Goal: Task Accomplishment & Management: Complete application form

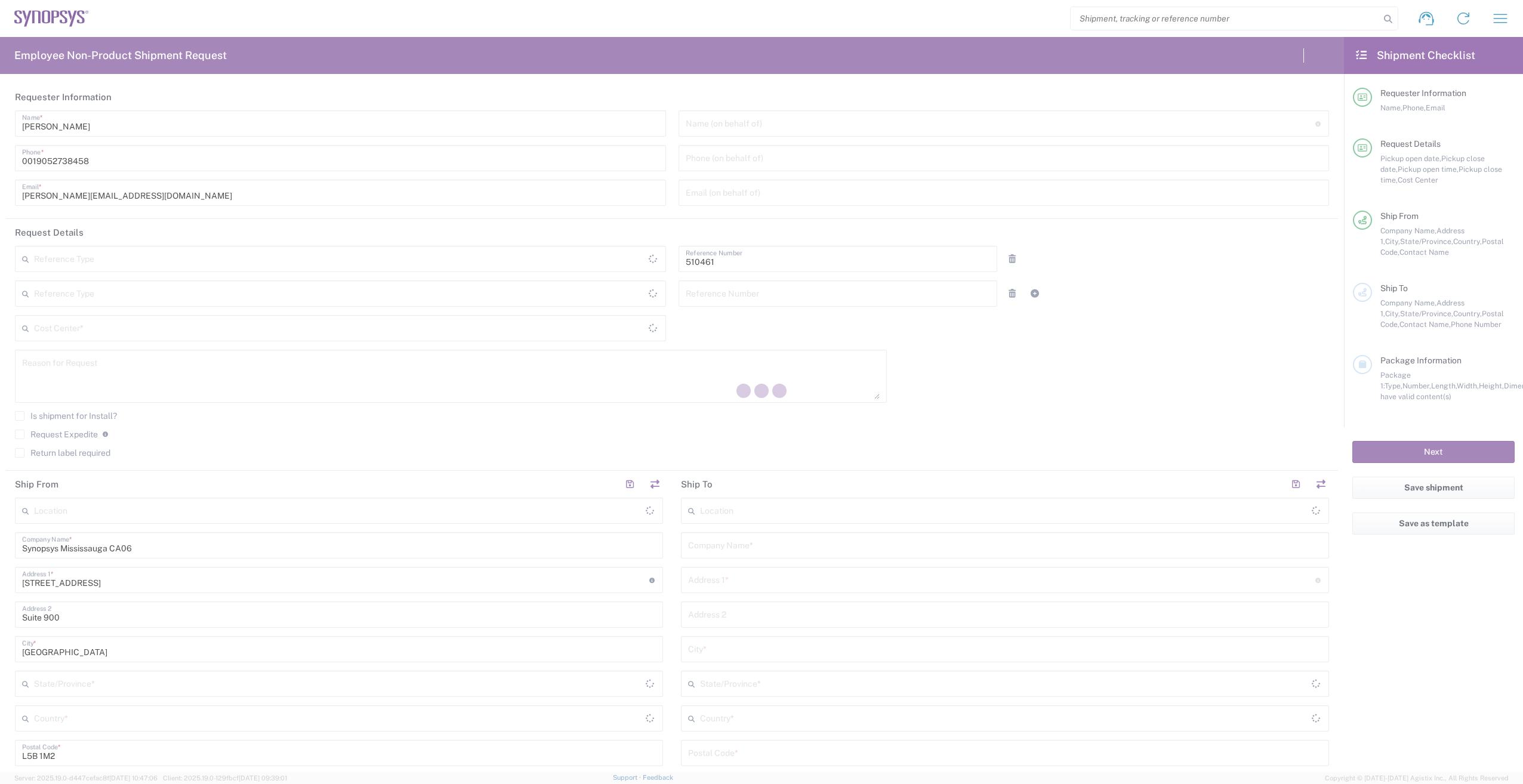
type input "Department"
type input "[GEOGRAPHIC_DATA]"
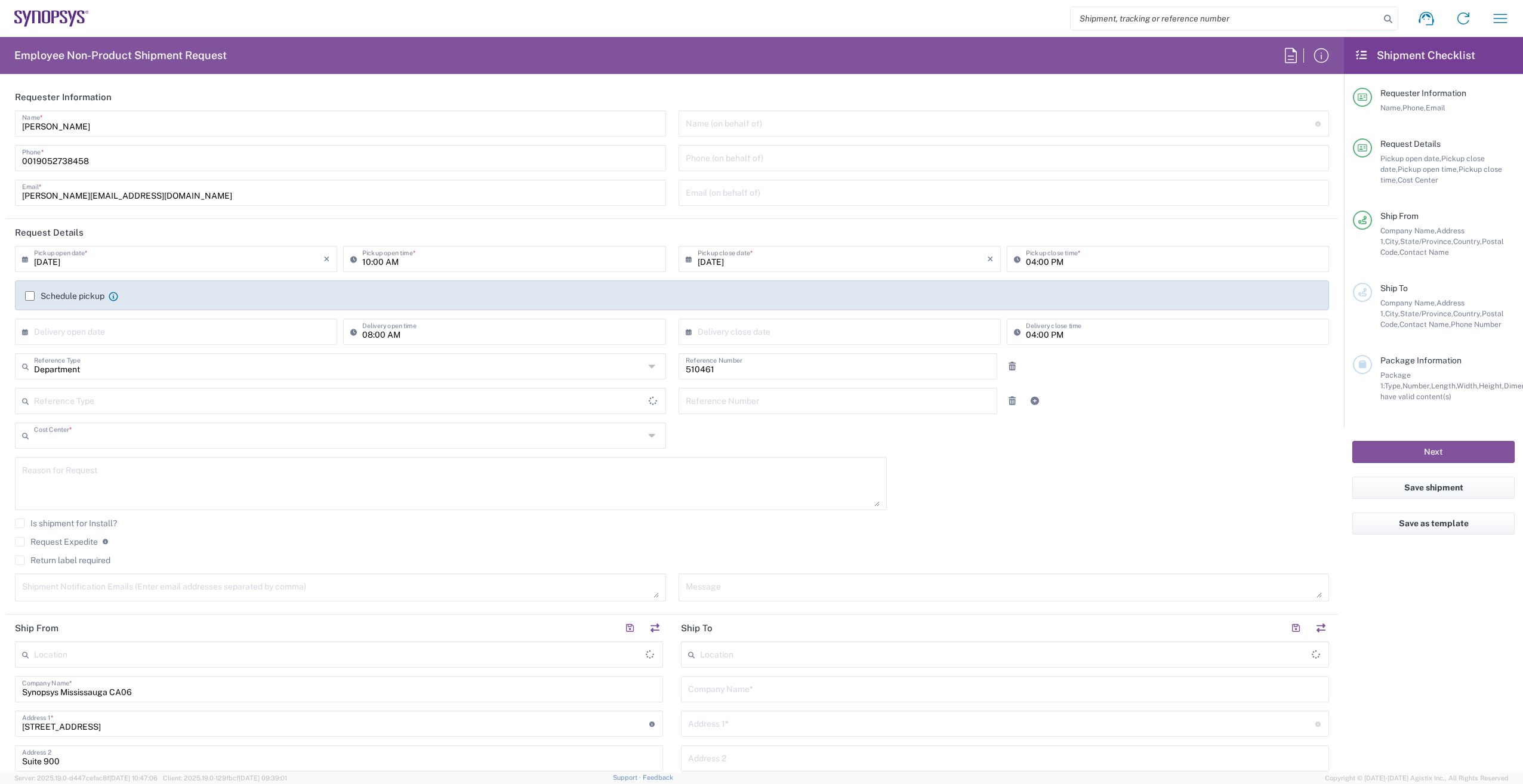
type input "CA02, SG, MSIP2, R&D 510461"
type input "Delivered at Place"
type input "[GEOGRAPHIC_DATA]"
type input "[GEOGRAPHIC_DATA] CA06"
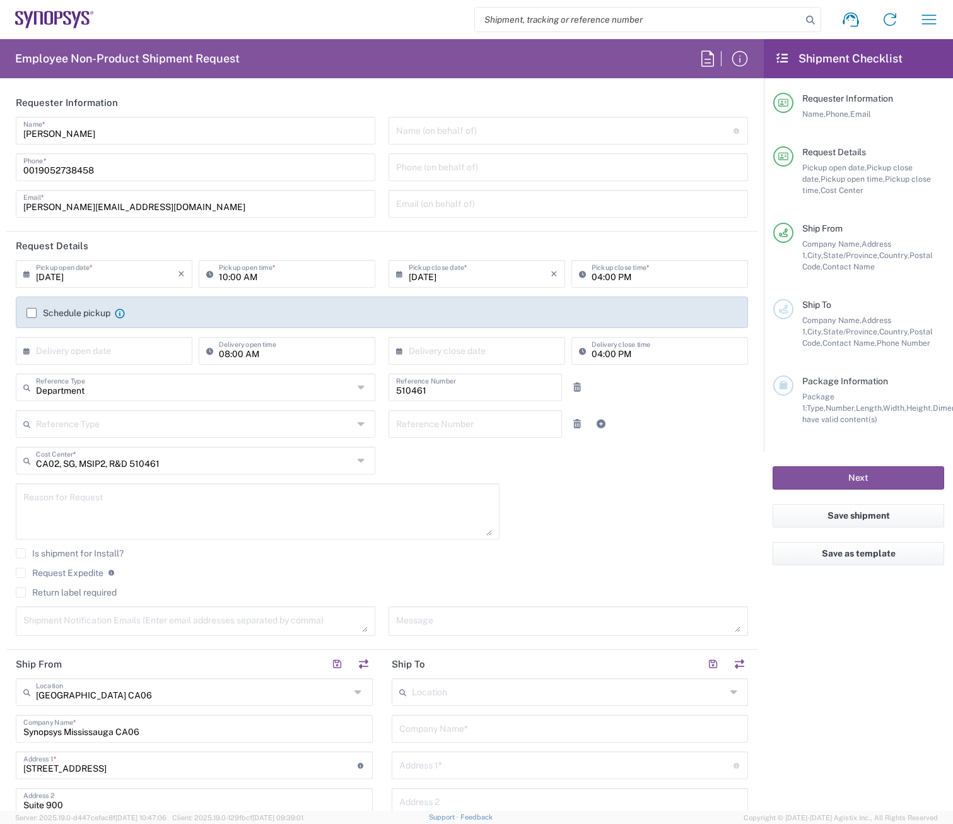
click at [30, 310] on label "Schedule pickup" at bounding box center [68, 313] width 84 height 10
click at [32, 313] on input "Schedule pickup" at bounding box center [32, 313] width 0 height 0
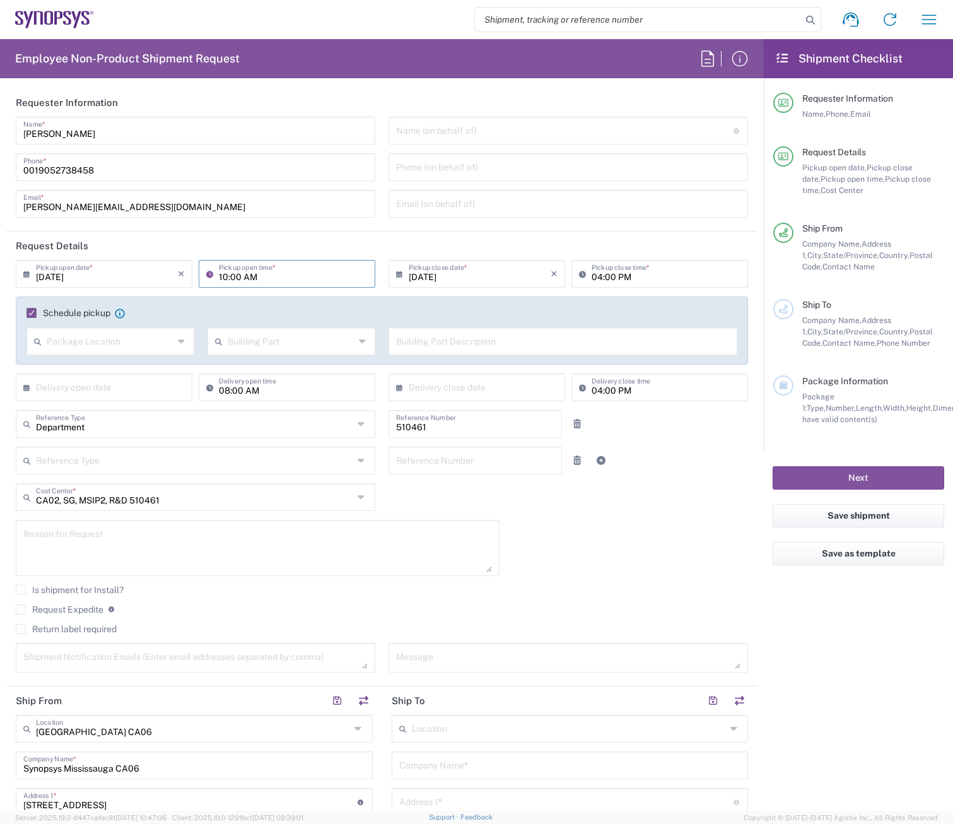
click at [223, 274] on input "10:00 AM" at bounding box center [293, 273] width 149 height 22
type input "11:00 AM"
click at [672, 293] on div "04:00 PM Pickup close time *" at bounding box center [659, 278] width 183 height 37
click at [121, 350] on input "text" at bounding box center [110, 340] width 127 height 22
click at [73, 365] on span "Front" at bounding box center [109, 369] width 163 height 20
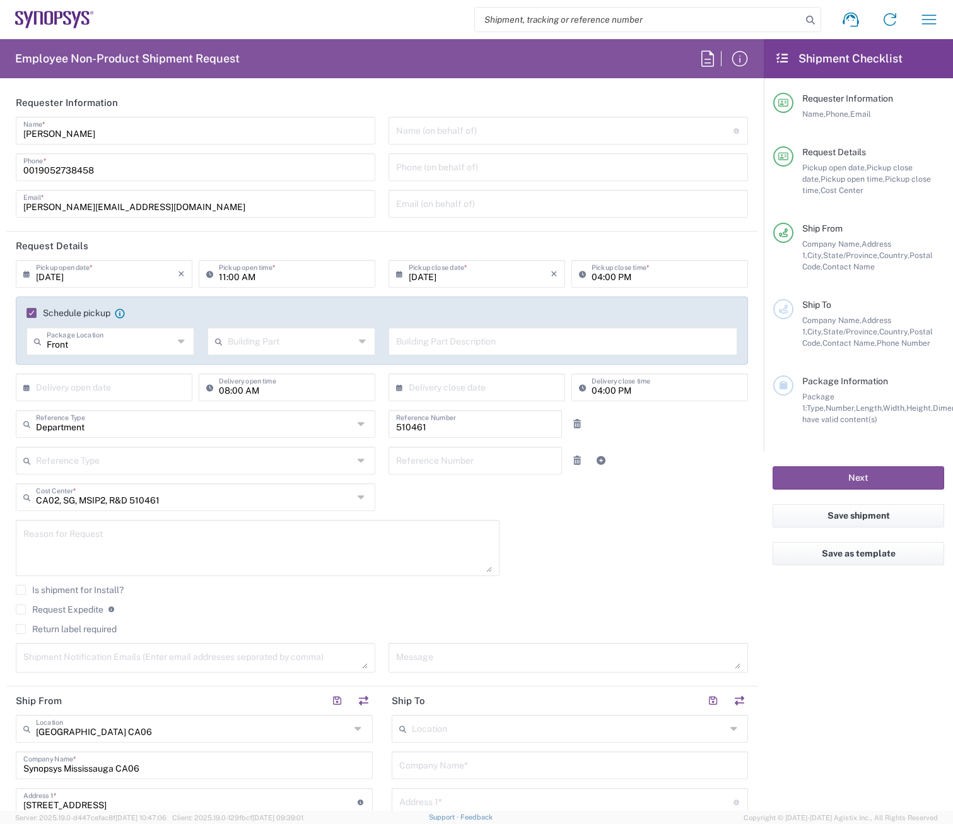
click at [325, 348] on input "text" at bounding box center [291, 340] width 127 height 22
click at [303, 319] on div "Schedule pickup When scheduling a pickup please be sure to meet the following c…" at bounding box center [382, 317] width 724 height 20
click at [174, 342] on div "Front Package Location" at bounding box center [110, 341] width 168 height 28
type input "Front"
click at [174, 342] on div "Front Package Location" at bounding box center [110, 341] width 168 height 28
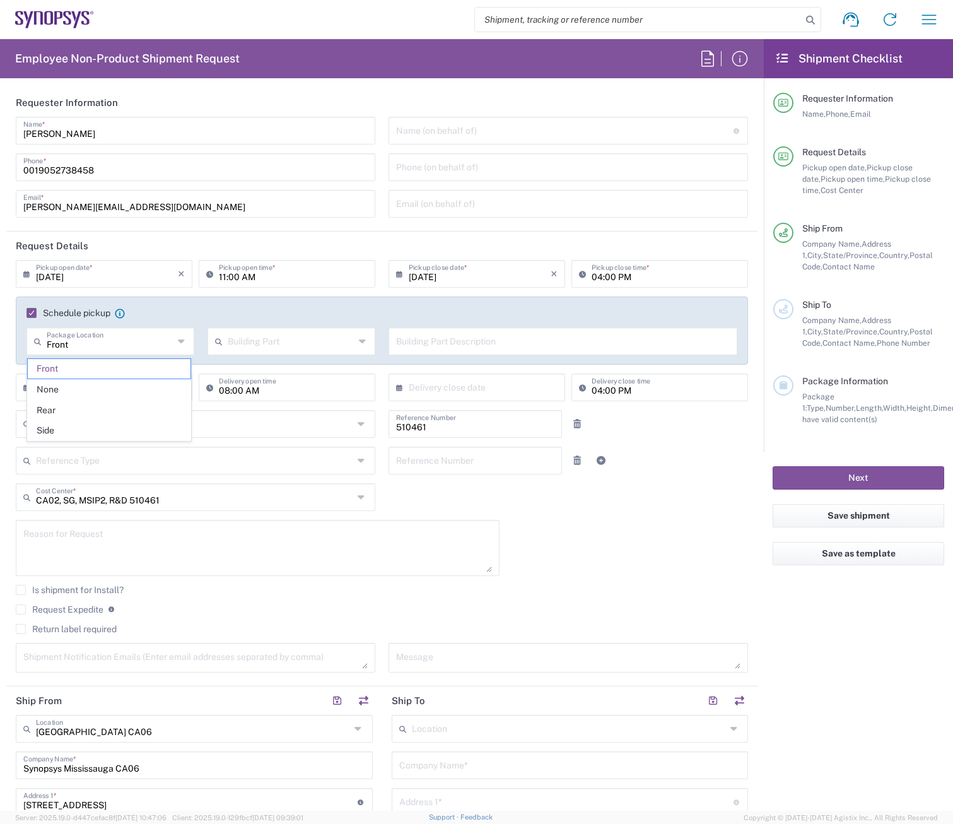
click at [281, 309] on agx-checkbox-control "Schedule pickup When scheduling a pickup please be sure to meet the following c…" at bounding box center [381, 312] width 711 height 11
click at [282, 333] on input "text" at bounding box center [291, 340] width 127 height 22
click at [276, 428] on span "Floor" at bounding box center [287, 431] width 163 height 20
type input "Floor"
click at [389, 344] on div "Building Part Description" at bounding box center [563, 341] width 349 height 28
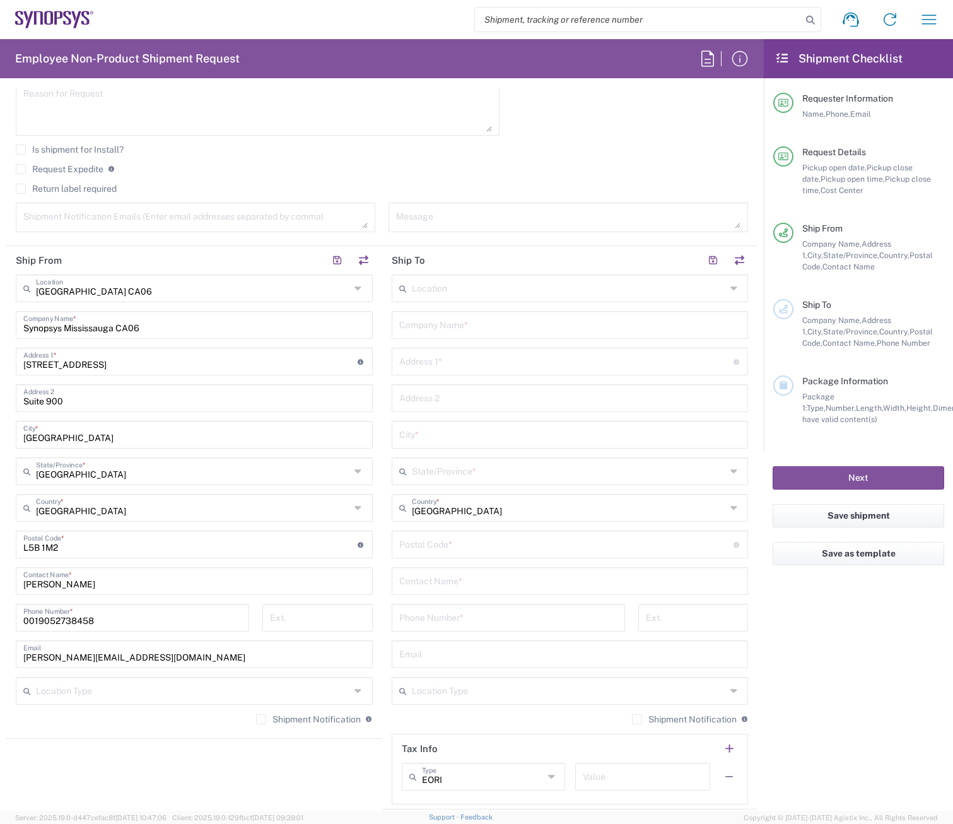
scroll to position [442, 0]
type input "9th Floor Front Door."
click at [409, 320] on input "text" at bounding box center [570, 323] width 342 height 22
type input "S"
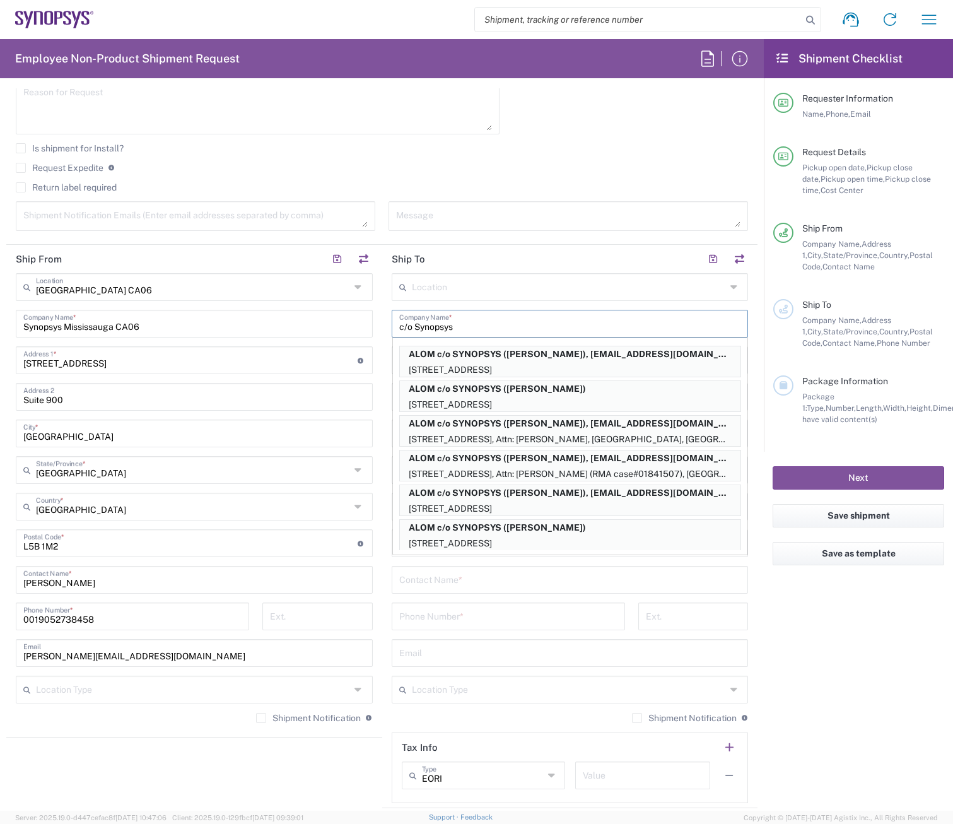
type input "c/o Synopsys"
click at [373, 373] on main "[GEOGRAPHIC_DATA] [GEOGRAPHIC_DATA] Location [GEOGRAPHIC_DATA] [GEOGRAPHIC_DATA…" at bounding box center [194, 502] width 376 height 459
click at [751, 452] on form "Requester Information [PERSON_NAME] Name * [PHONE_NUMBER] Phone * [PERSON_NAME]…" at bounding box center [382, 449] width 764 height 722
click at [466, 603] on div "Phone Number *" at bounding box center [508, 617] width 233 height 28
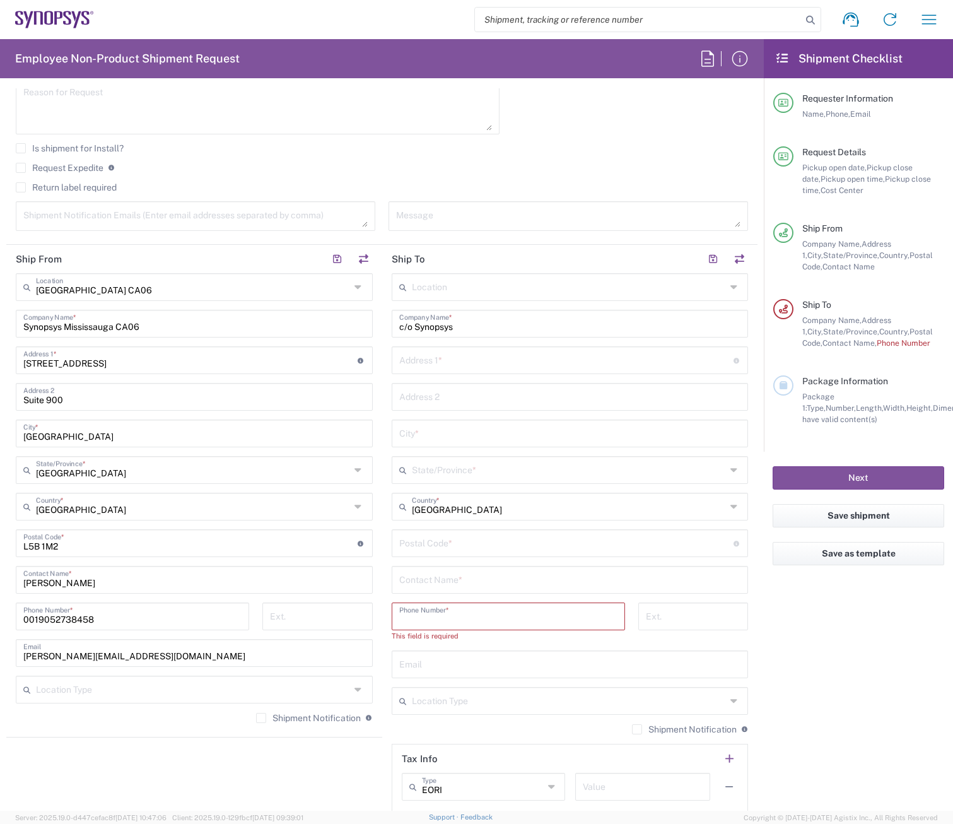
click at [418, 368] on input "text" at bounding box center [566, 359] width 334 height 22
paste input "10225 139a S"
type input "10225 139a S"
click at [411, 433] on input "text" at bounding box center [570, 432] width 342 height 22
type input "[GEOGRAPHIC_DATA]"
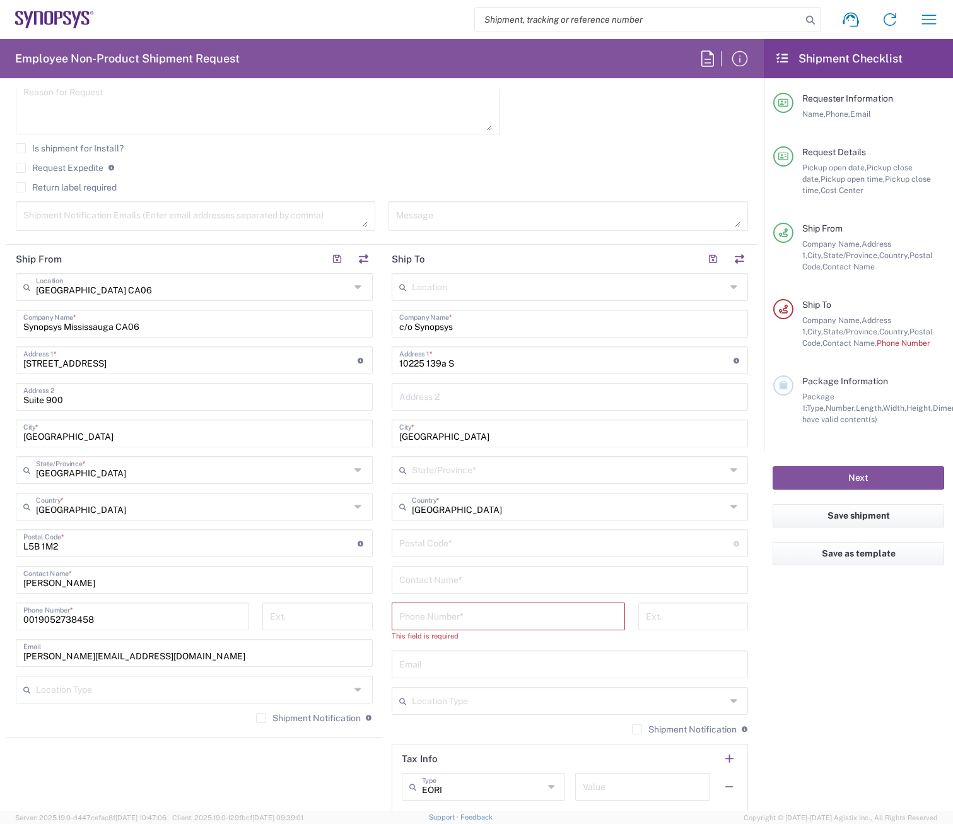
click at [405, 473] on icon at bounding box center [405, 470] width 13 height 20
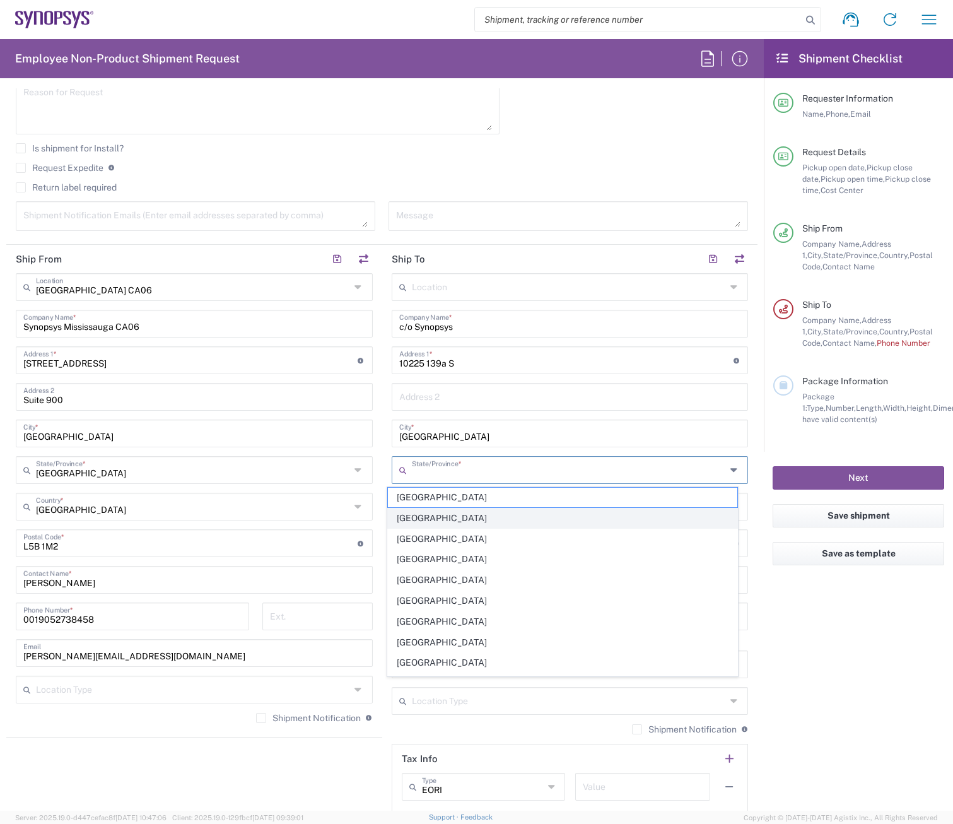
click at [434, 517] on span "[GEOGRAPHIC_DATA]" at bounding box center [563, 518] width 350 height 20
type input "[GEOGRAPHIC_DATA]"
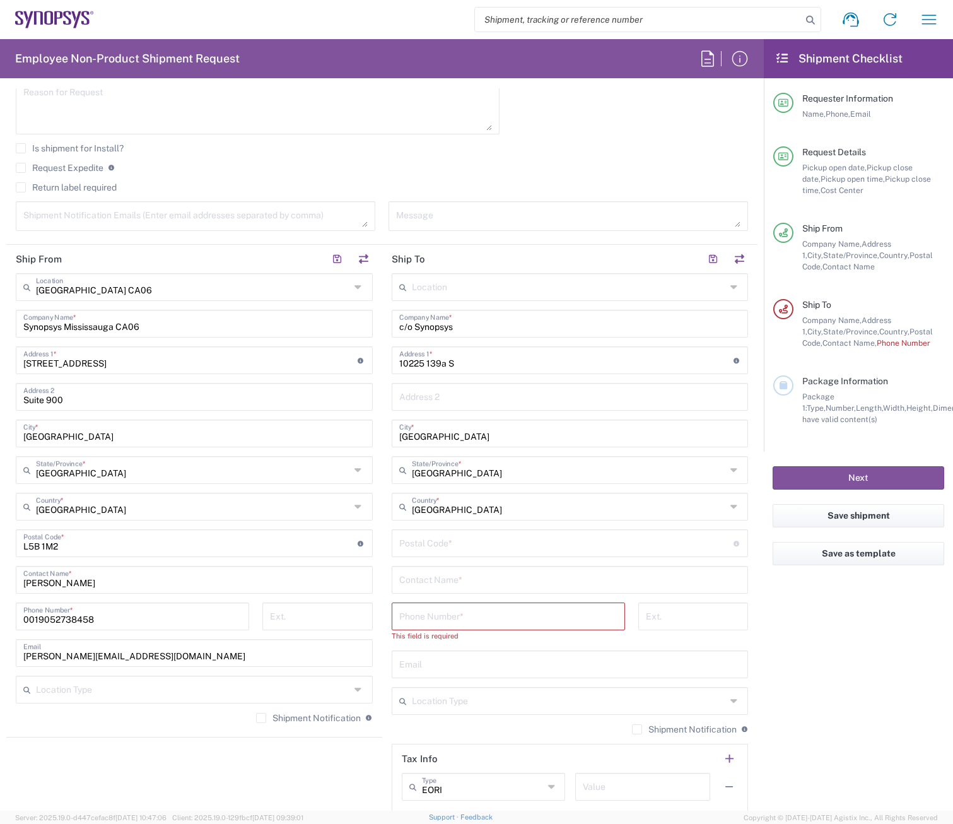
click at [433, 547] on input "undefined" at bounding box center [566, 542] width 334 height 22
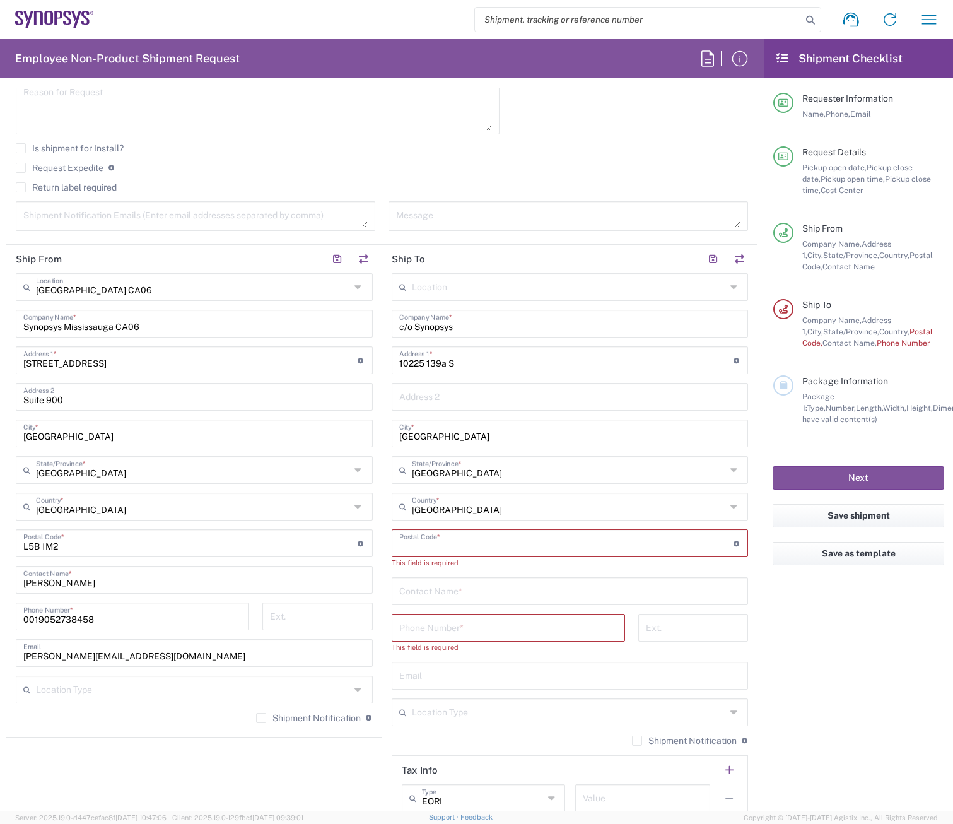
click at [414, 541] on input "undefined" at bounding box center [566, 542] width 334 height 22
paste input "V3T 4M1"
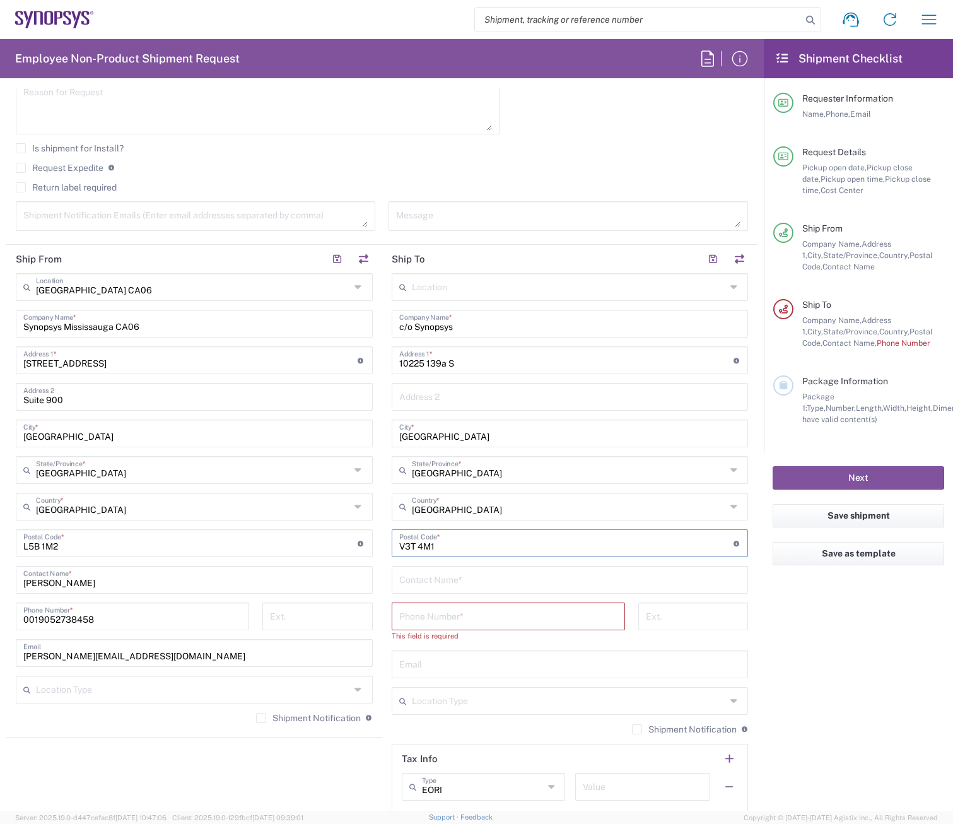
type input "V3T 4M1"
click at [410, 582] on input "text" at bounding box center [570, 579] width 342 height 22
type input "[PERSON_NAME]"
click at [445, 625] on input "tel" at bounding box center [508, 615] width 218 height 22
paste input "[PHONE_NUMBER]"
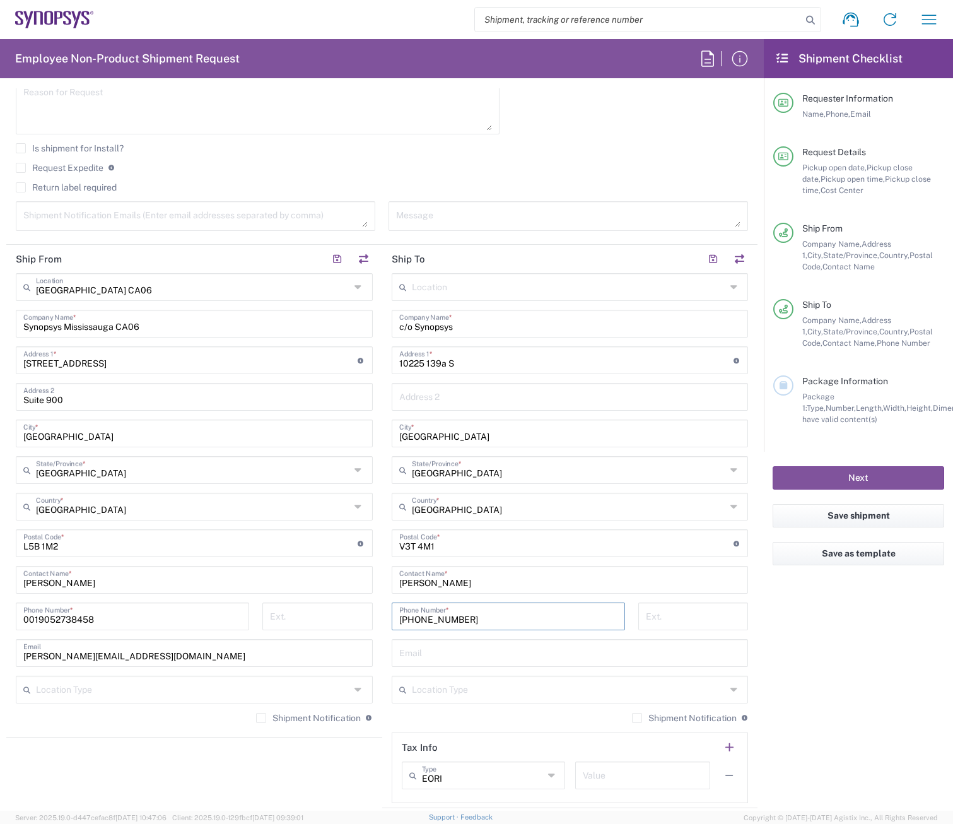
type input "[PHONE_NUMBER]"
click at [525, 692] on input "text" at bounding box center [569, 689] width 314 height 22
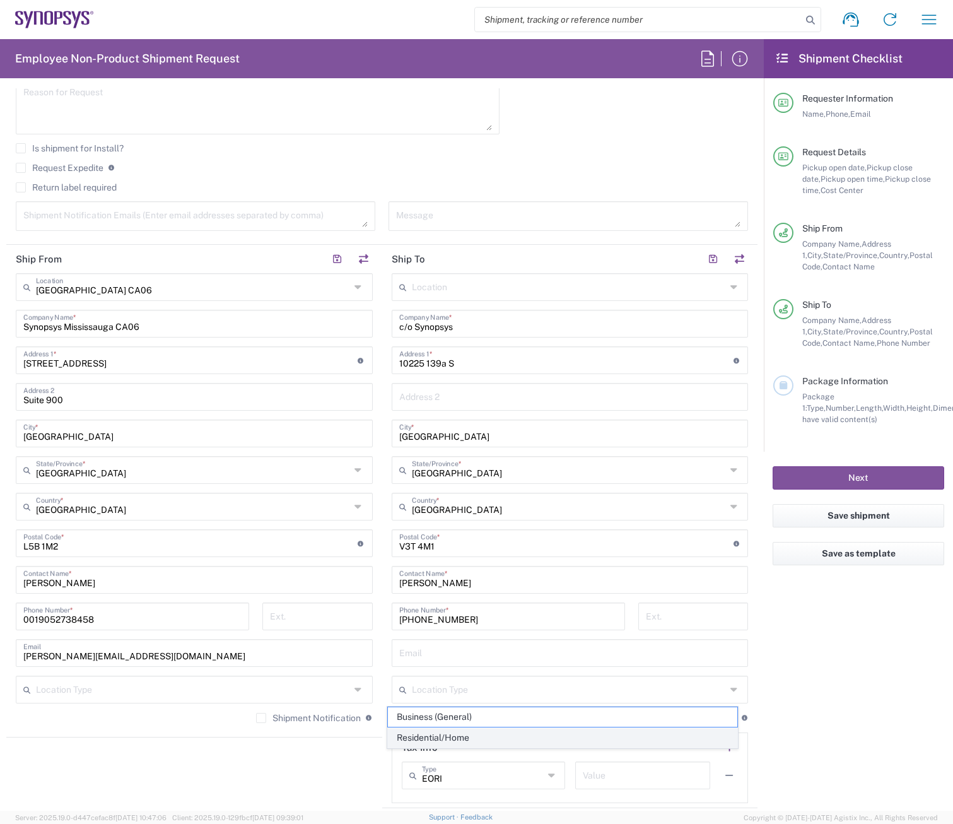
click at [485, 738] on span "Residential/Home" at bounding box center [563, 738] width 350 height 20
type input "Residential/Home"
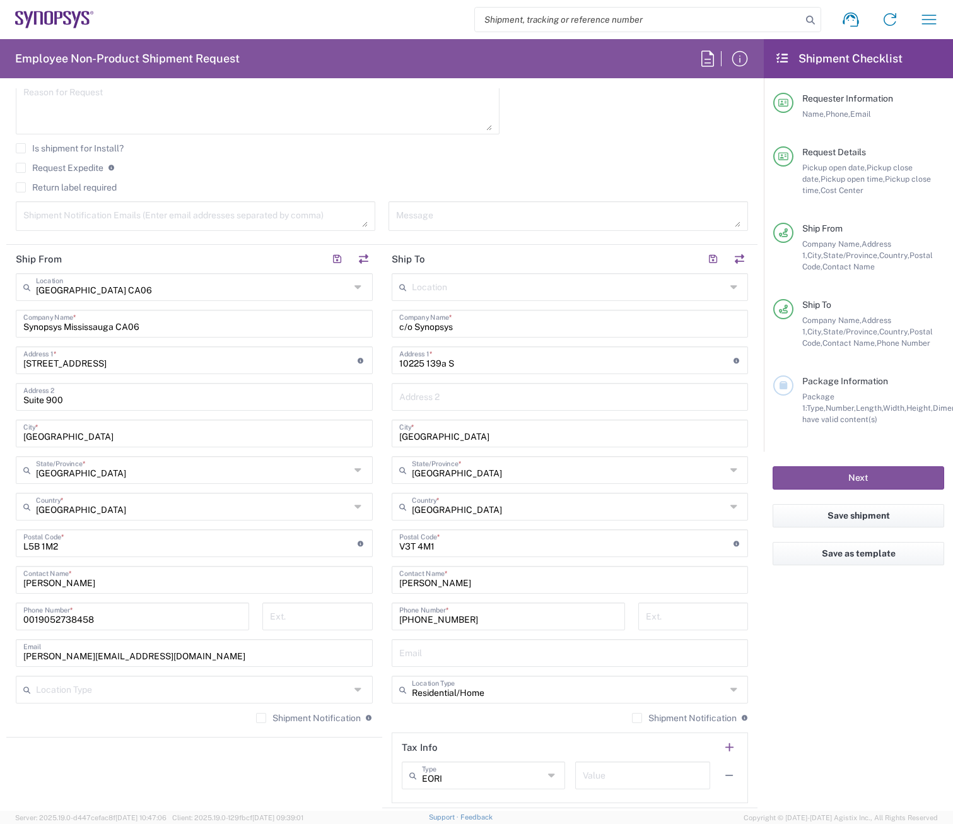
click at [291, 773] on agx-shipment-stop-widget "Ship From [GEOGRAPHIC_DATA] [GEOGRAPHIC_DATA] Location [GEOGRAPHIC_DATA] [GEOGR…" at bounding box center [194, 526] width 376 height 563
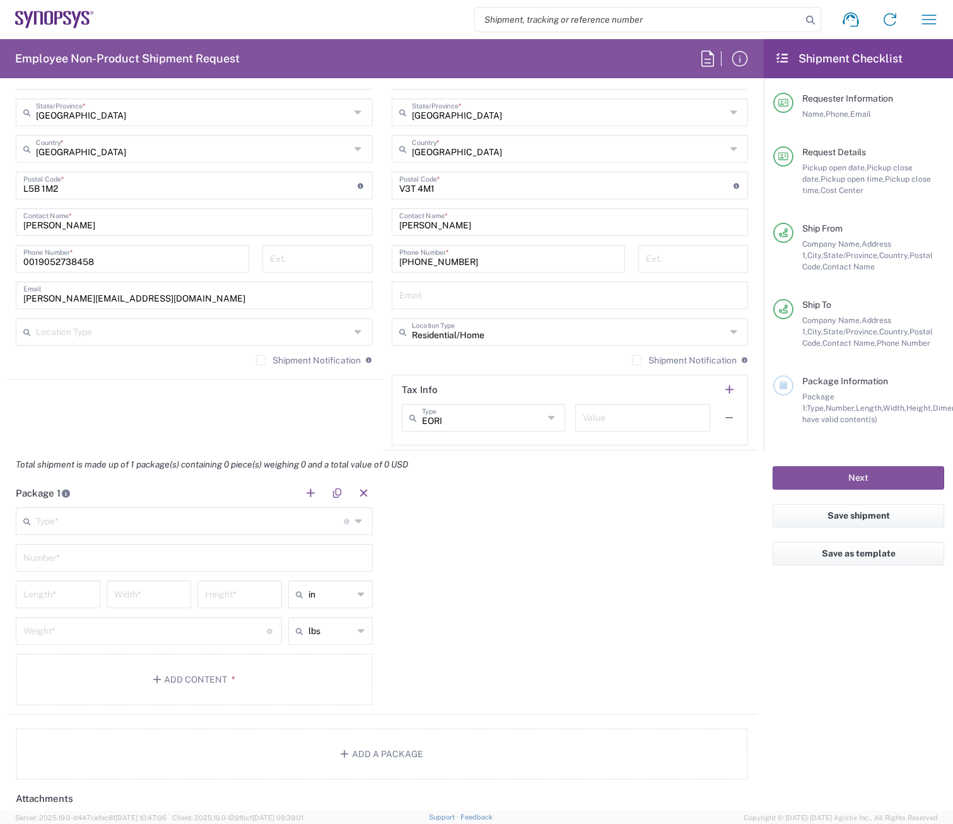
scroll to position [820, 0]
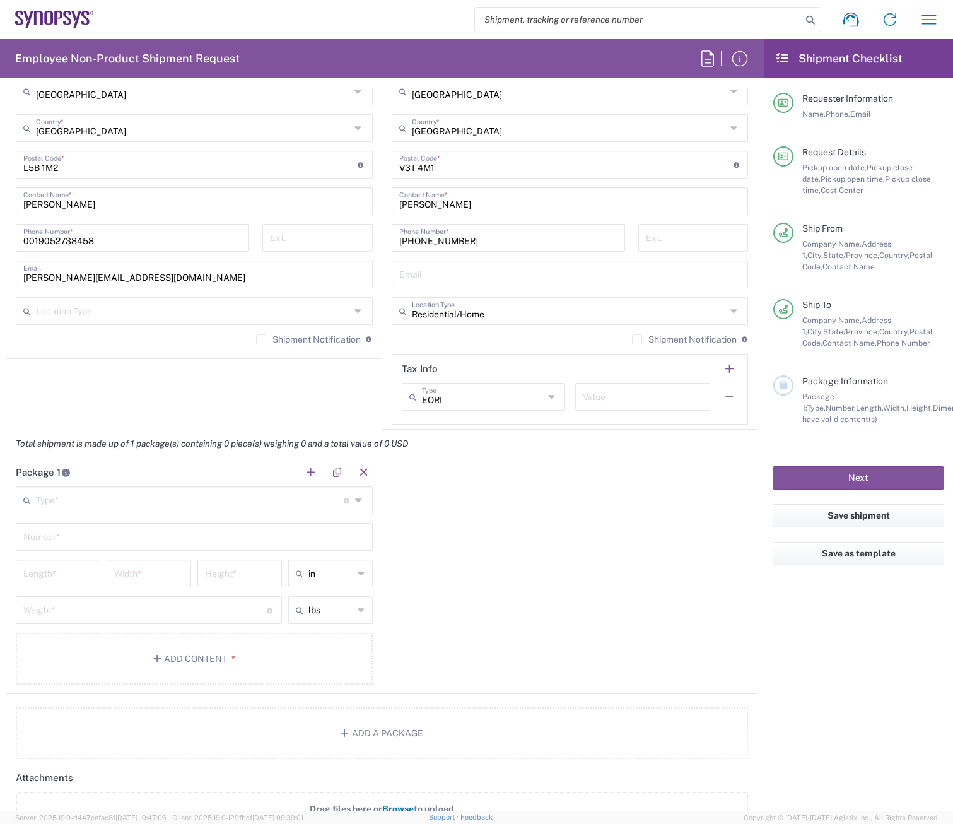
click at [80, 506] on input "text" at bounding box center [190, 499] width 308 height 22
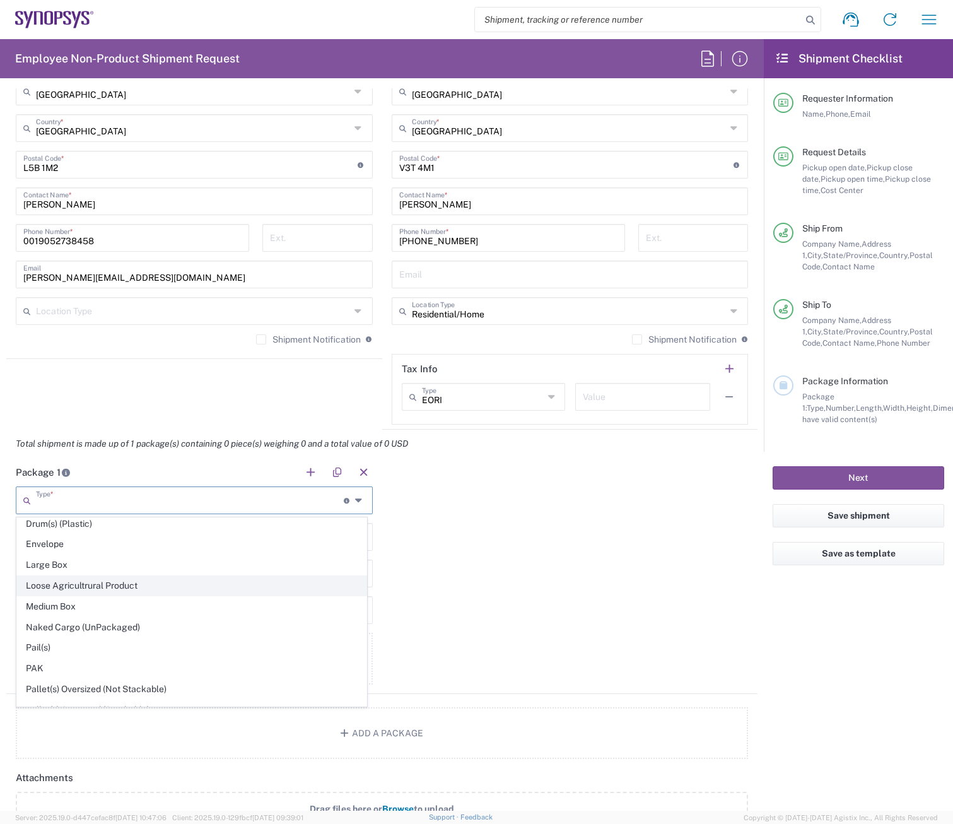
scroll to position [379, 0]
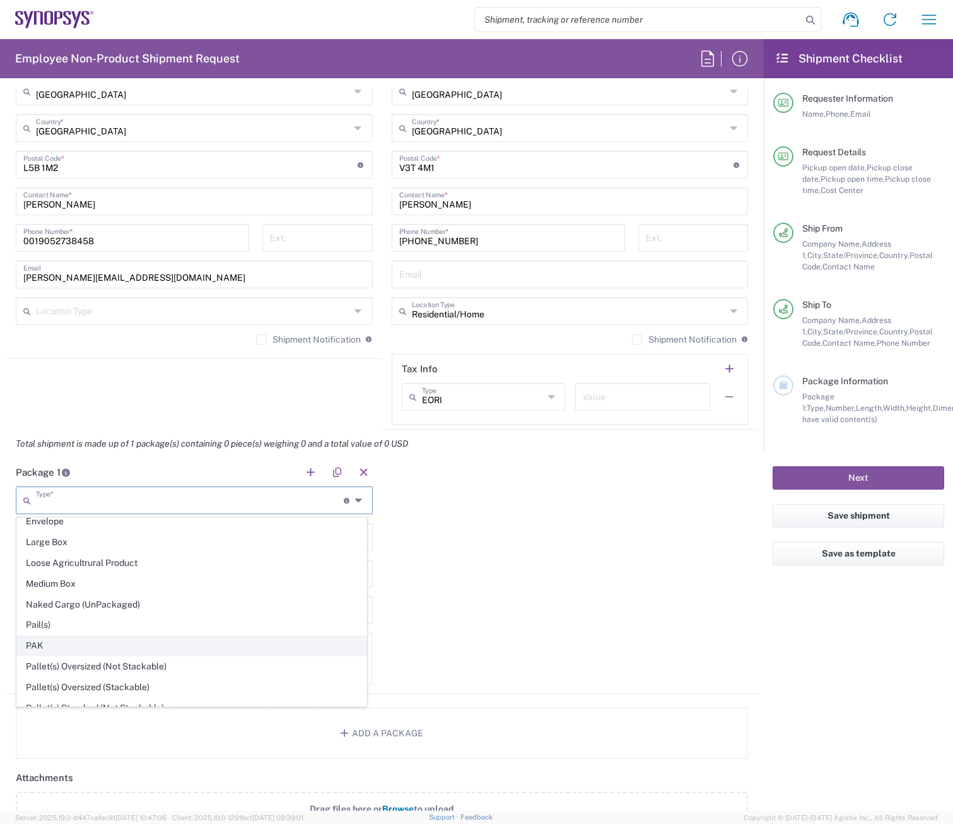
click at [76, 649] on span "PAK" at bounding box center [192, 646] width 350 height 20
type input "PAK"
type input "10.25"
type input "12.75"
type input "1"
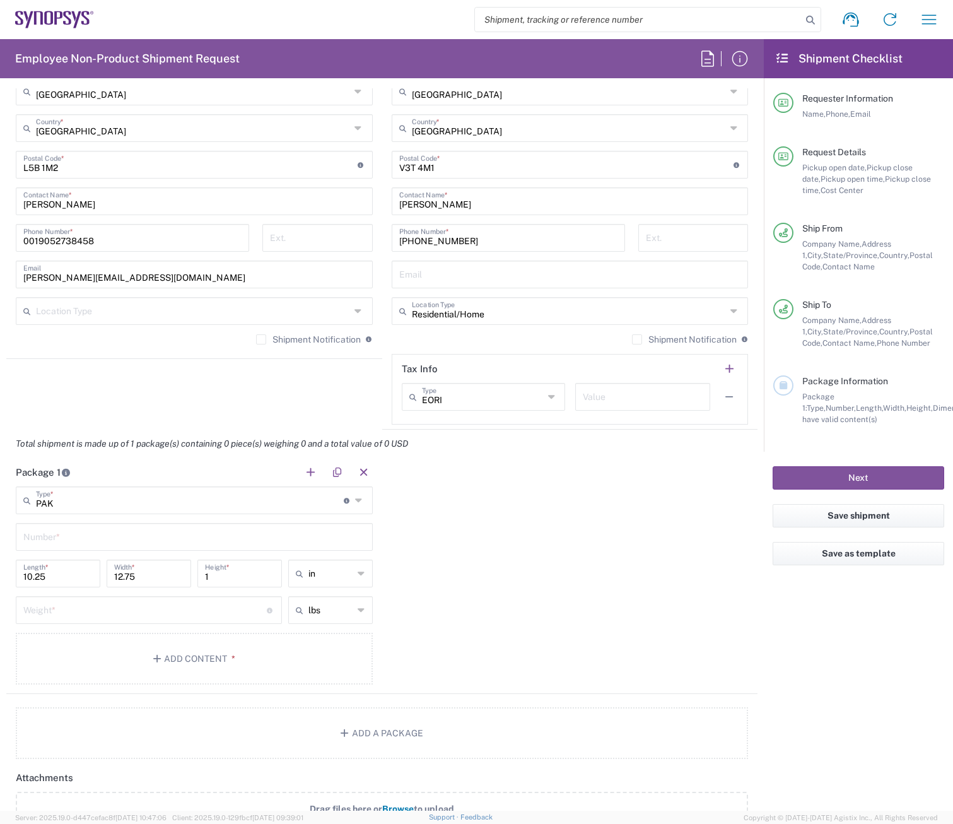
click at [86, 537] on input "text" at bounding box center [194, 536] width 342 height 22
type input "1"
click at [511, 608] on div "Package 1 PAK Type * Material used to package goods Bale(s) Basket(s) Bolt(s) B…" at bounding box center [381, 576] width 751 height 236
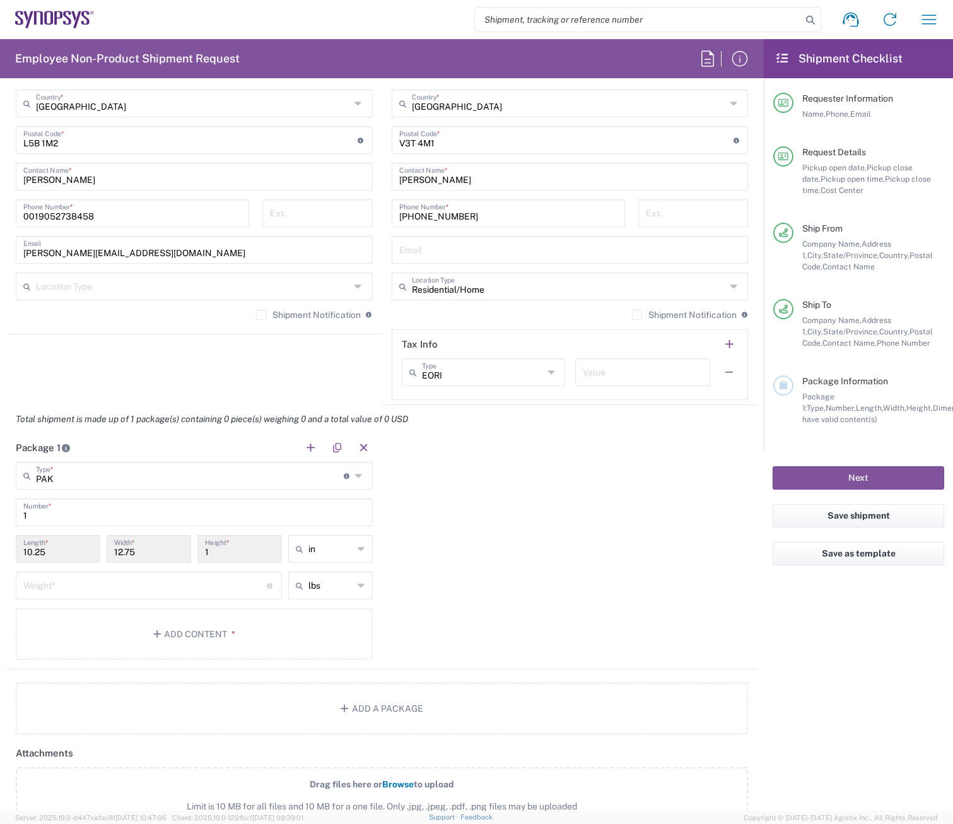
scroll to position [845, 0]
click at [177, 576] on input "number" at bounding box center [145, 584] width 244 height 22
type input "5"
click at [177, 630] on button "Add Content *" at bounding box center [194, 634] width 357 height 52
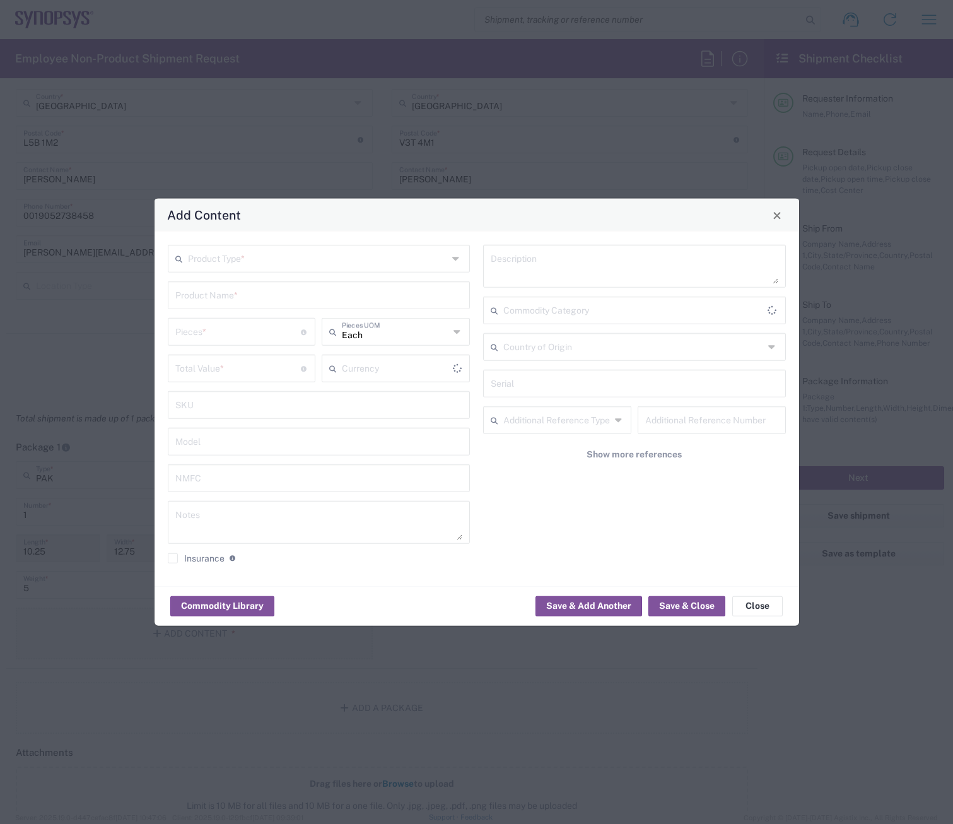
type input "US Dollar"
click at [231, 268] on input "text" at bounding box center [318, 258] width 261 height 22
click at [232, 302] on span "General Commodity" at bounding box center [319, 307] width 300 height 20
type input "General Commodity"
click at [233, 302] on input "text" at bounding box center [319, 294] width 288 height 22
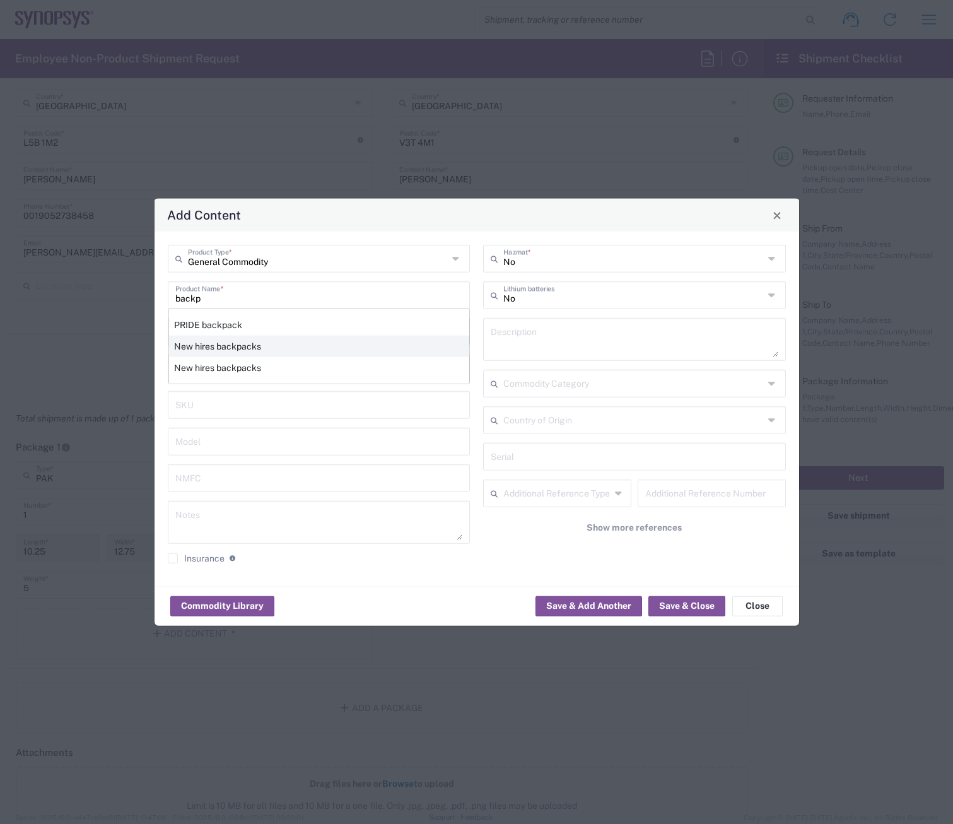
click at [252, 341] on div "New hires backpacks" at bounding box center [319, 346] width 300 height 21
type input "New hires backpacks"
type textarea "New hires backpacks"
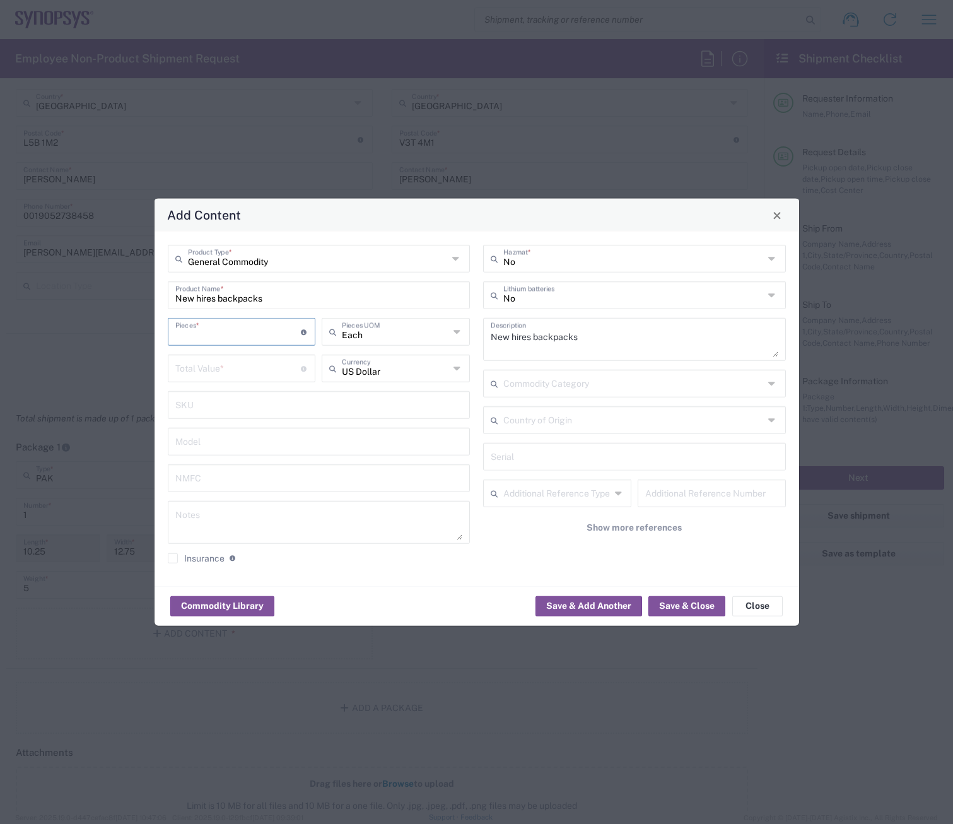
click at [241, 337] on input "number" at bounding box center [238, 331] width 126 height 22
type input "1"
click at [177, 367] on input "number" at bounding box center [238, 367] width 126 height 22
type input "10"
click at [604, 603] on button "Save & Add Another" at bounding box center [589, 606] width 107 height 20
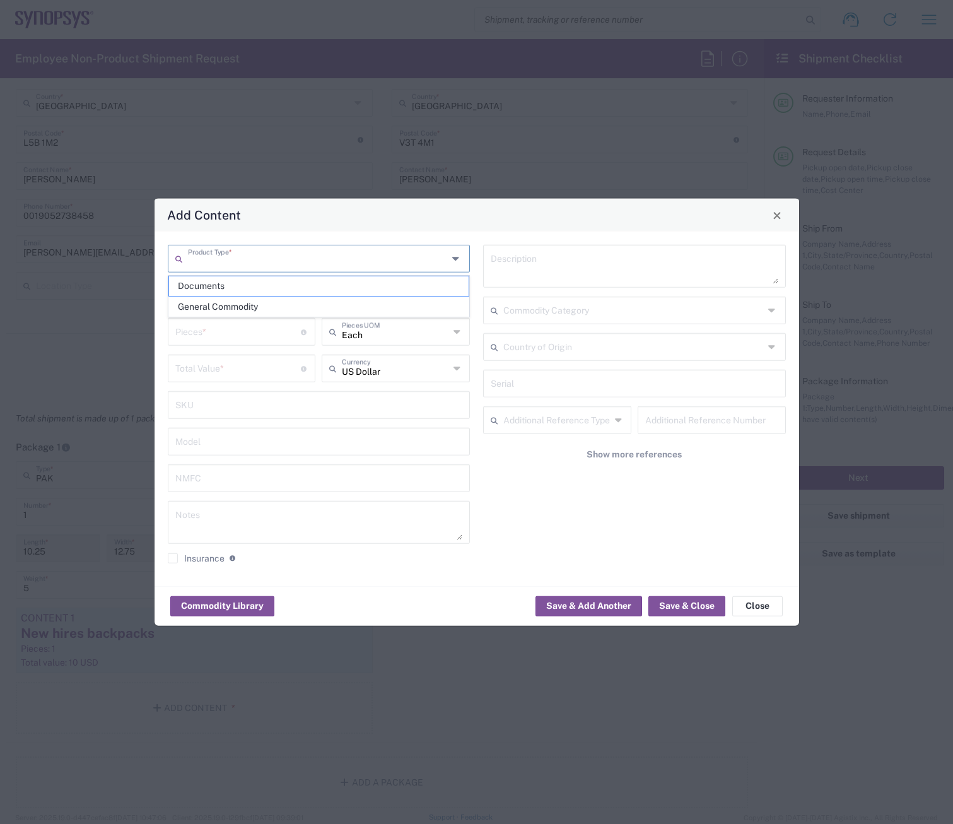
click at [235, 265] on input "text" at bounding box center [318, 258] width 261 height 22
click at [223, 302] on span "General Commodity" at bounding box center [319, 307] width 300 height 20
type input "General Commodity"
click at [218, 309] on div "Product Name *" at bounding box center [319, 295] width 303 height 28
click at [213, 302] on input "text" at bounding box center [319, 294] width 288 height 22
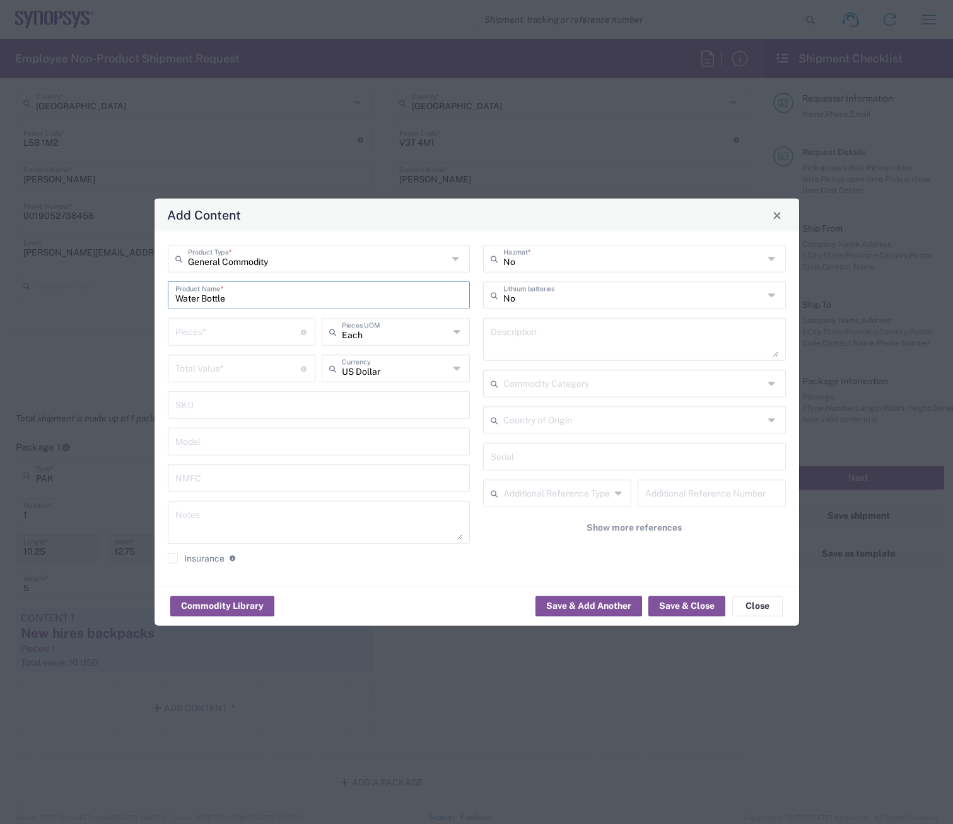
type input "Water Bottle"
click at [221, 338] on input "number" at bounding box center [238, 331] width 126 height 22
type input "1"
click at [223, 368] on input "number" at bounding box center [238, 367] width 126 height 22
type input "10"
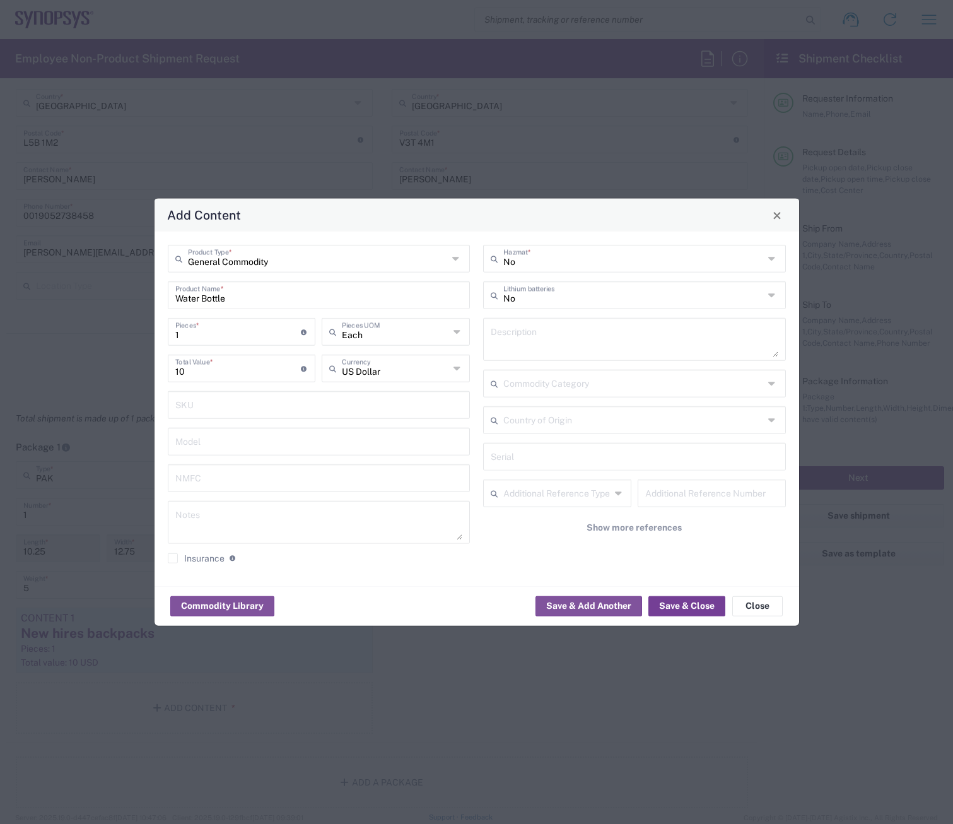
click at [679, 608] on button "Save & Close" at bounding box center [687, 606] width 77 height 20
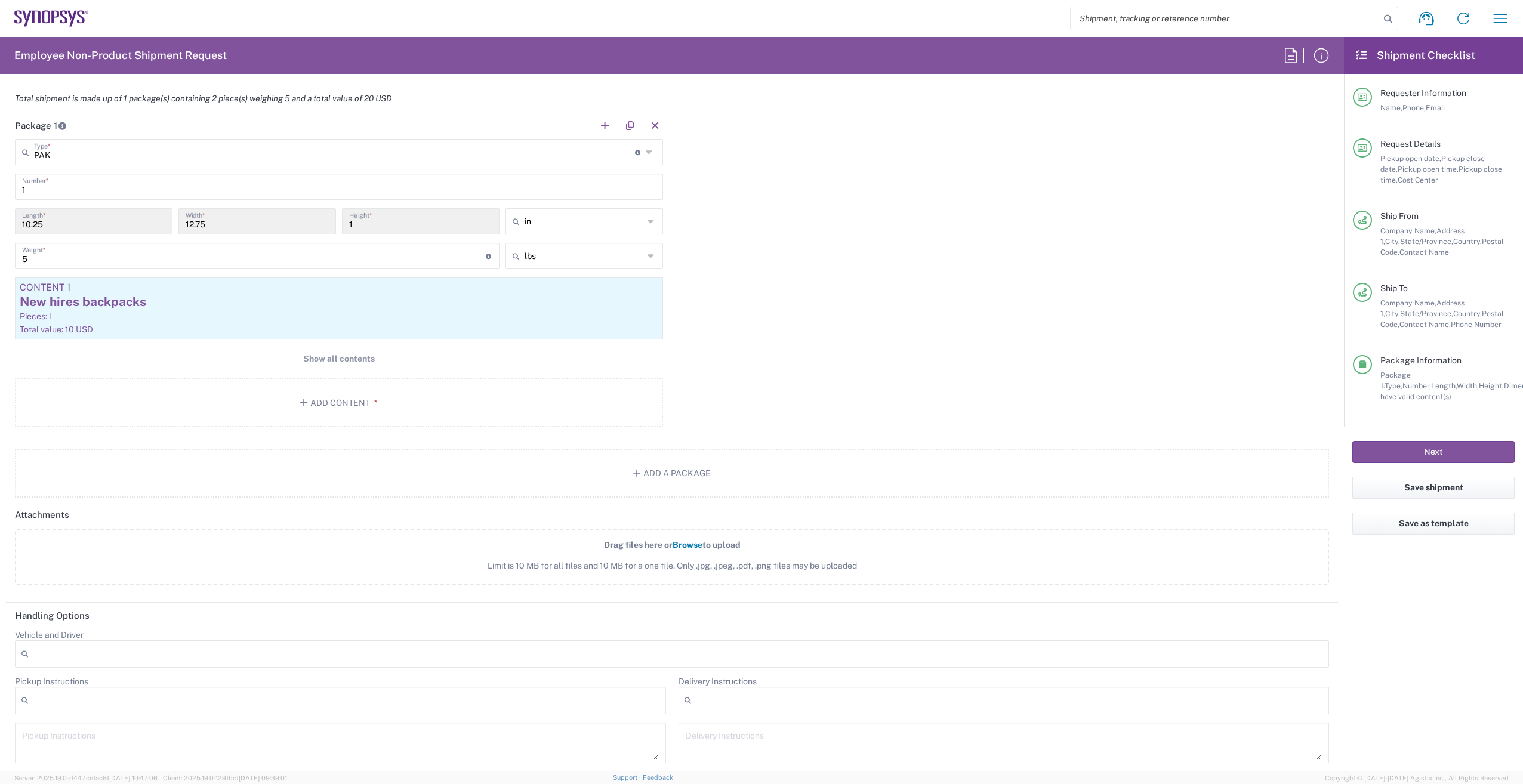
scroll to position [1280, 0]
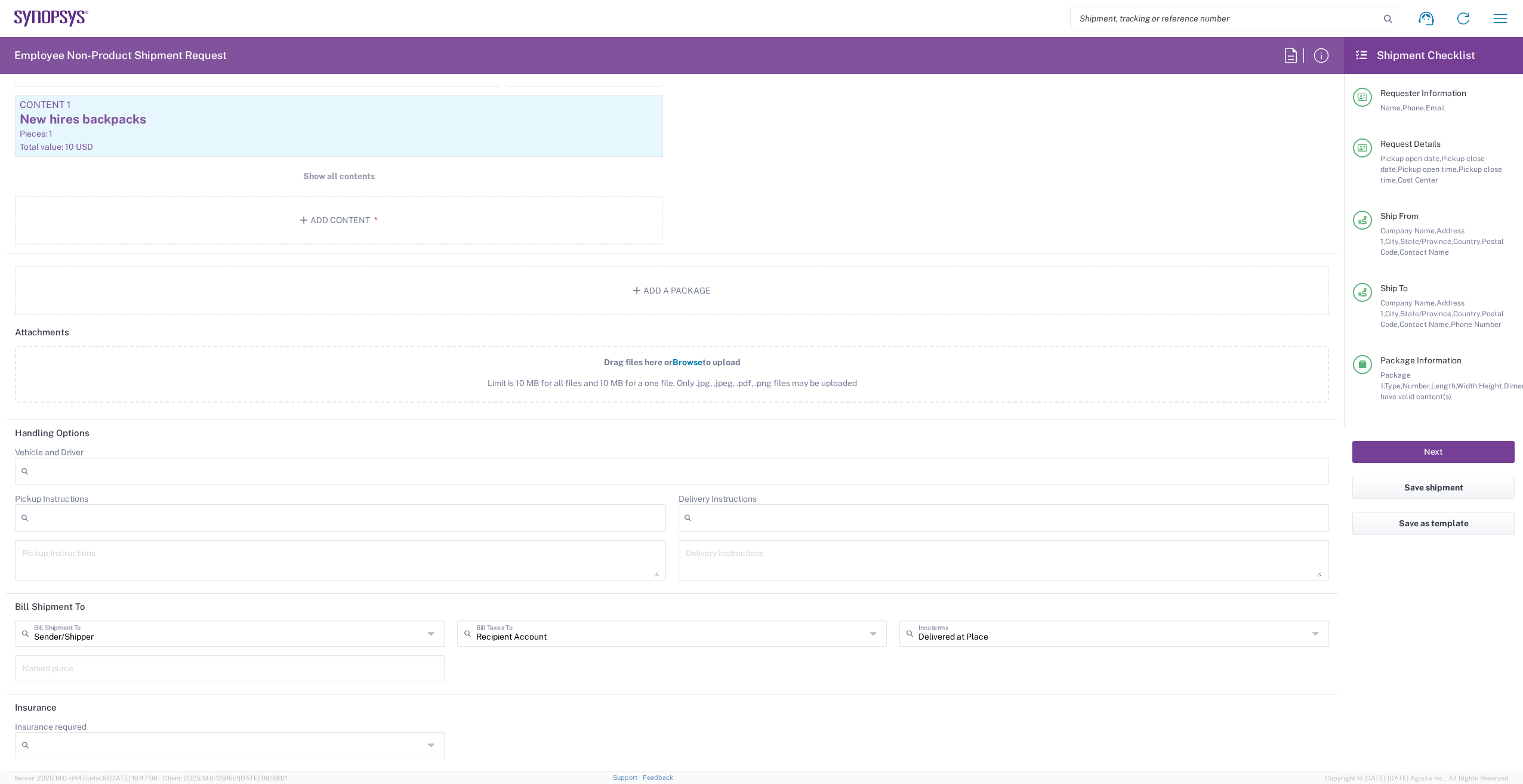
click at [1438, 447] on button "Next" at bounding box center [1434, 451] width 163 height 22
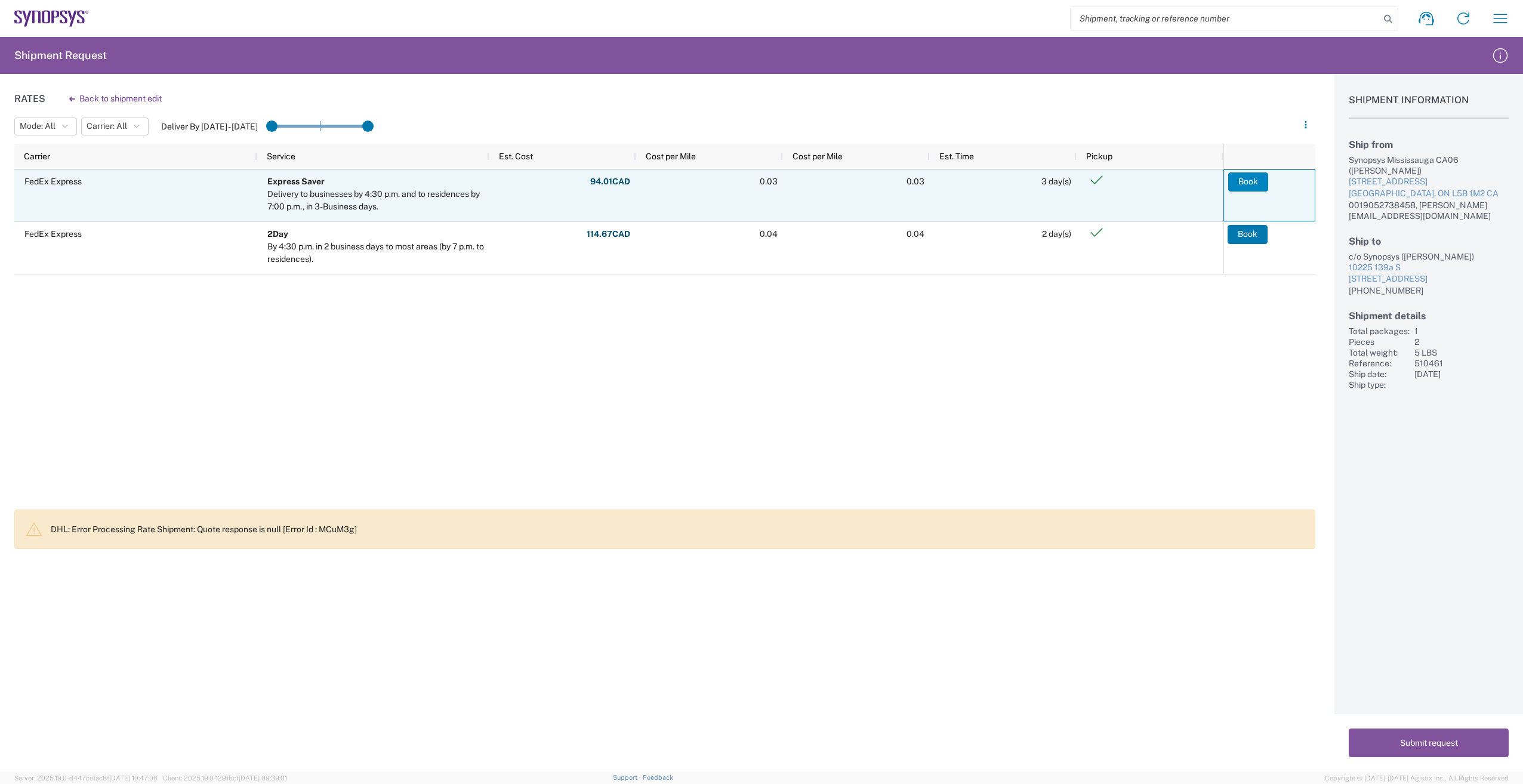
click at [1251, 181] on button "Book" at bounding box center [1248, 182] width 40 height 19
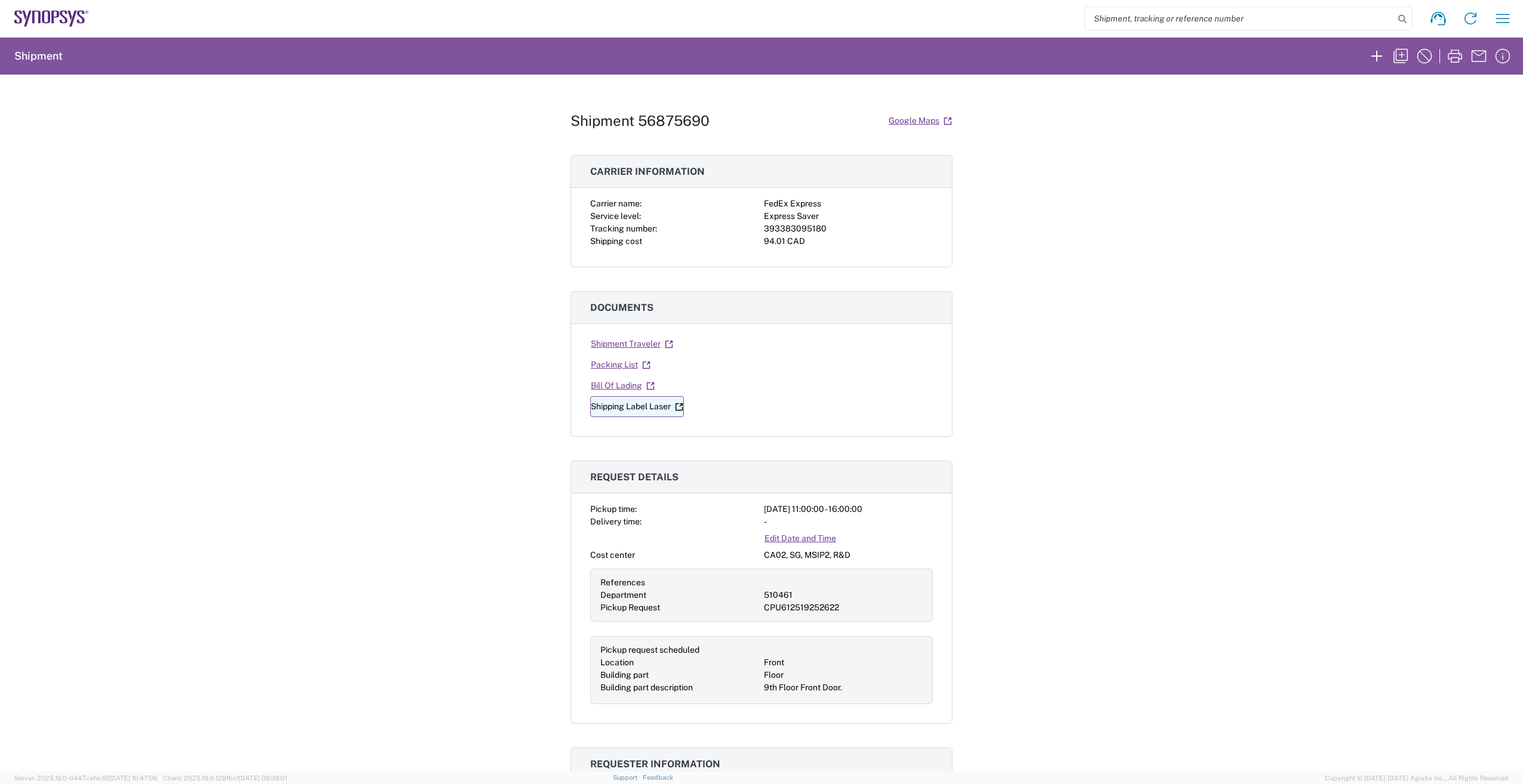
click at [639, 407] on link "Shipping Label Laser" at bounding box center [637, 407] width 94 height 21
